Goal: Information Seeking & Learning: Understand process/instructions

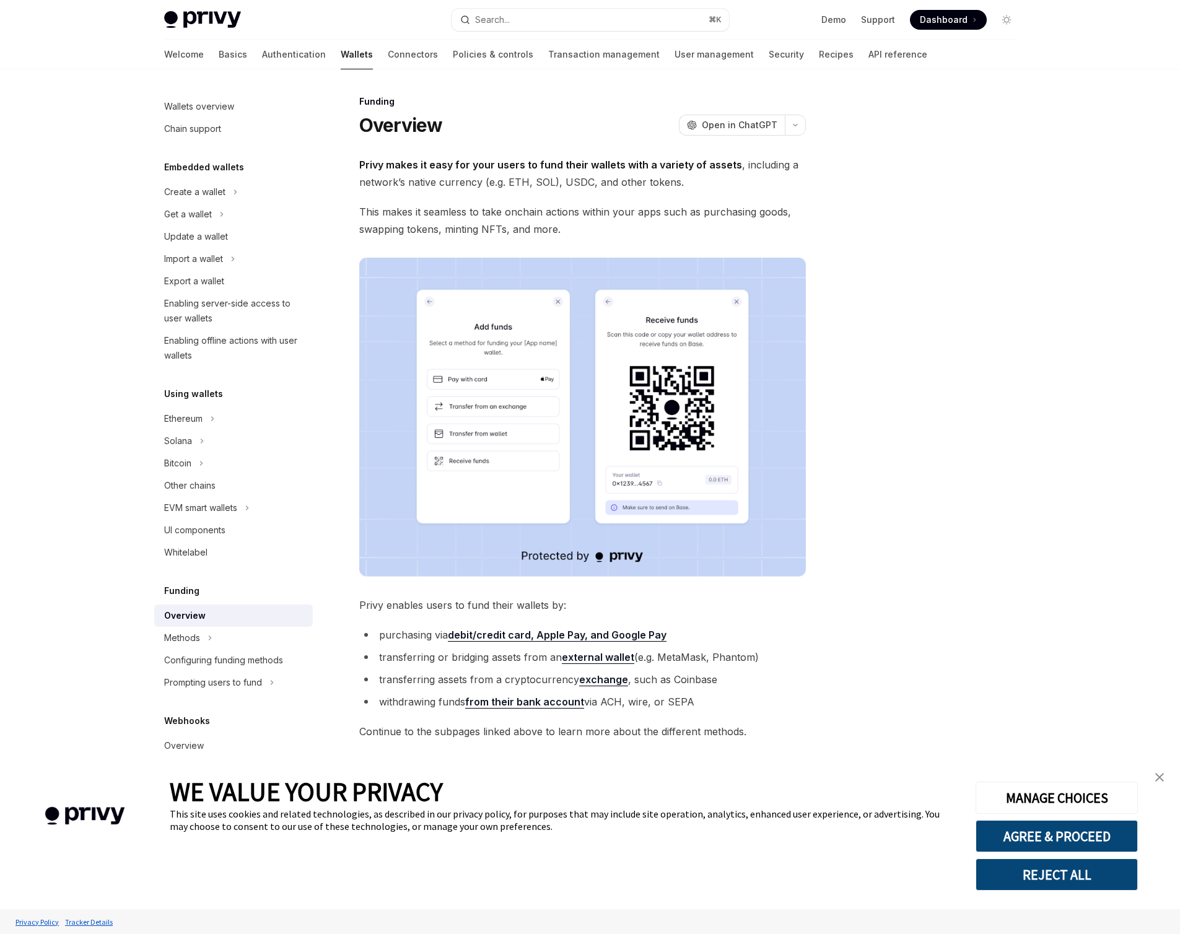
type textarea "*"
click at [1040, 562] on div "Wallets overview Chain support Embedded wallets Create a wallet Get a wallet Up…" at bounding box center [590, 528] width 912 height 918
